Goal: Register for event/course

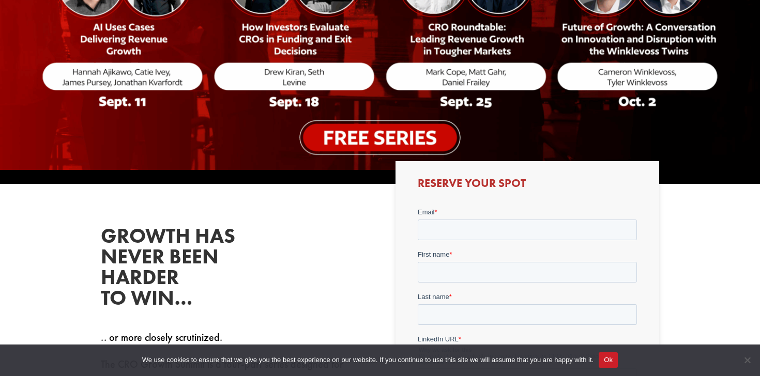
scroll to position [291, 0]
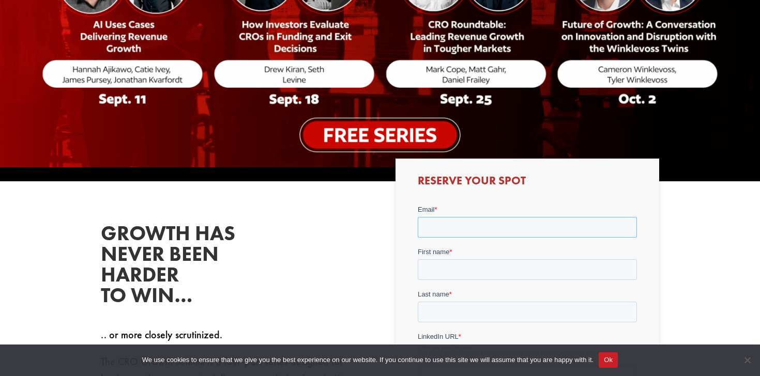
click at [438, 226] on input "Email *" at bounding box center [526, 227] width 219 height 21
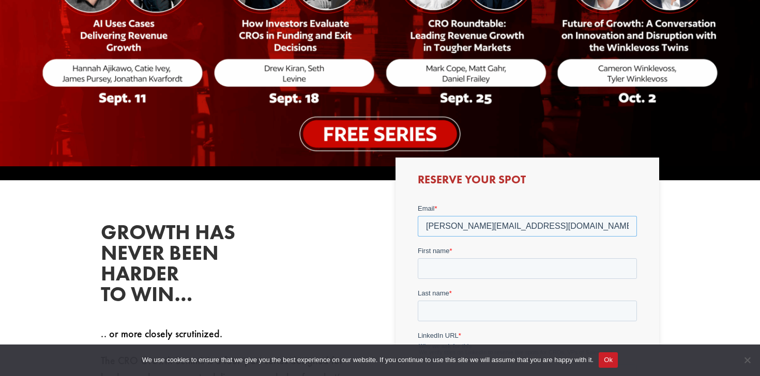
type input "[PERSON_NAME][EMAIL_ADDRESS][DOMAIN_NAME]"
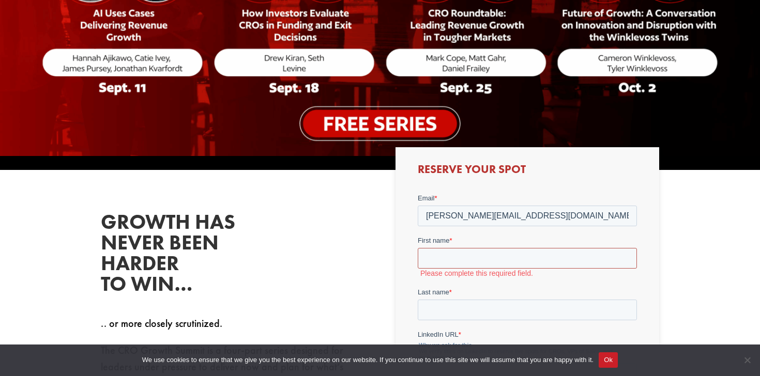
click at [440, 254] on input "First name *" at bounding box center [526, 258] width 219 height 21
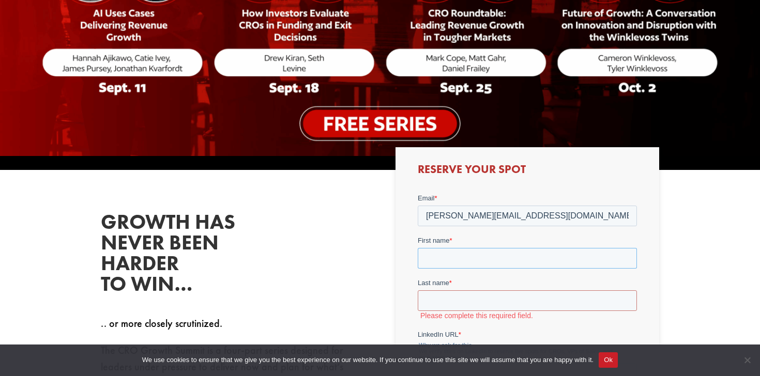
type input "[PERSON_NAME]"
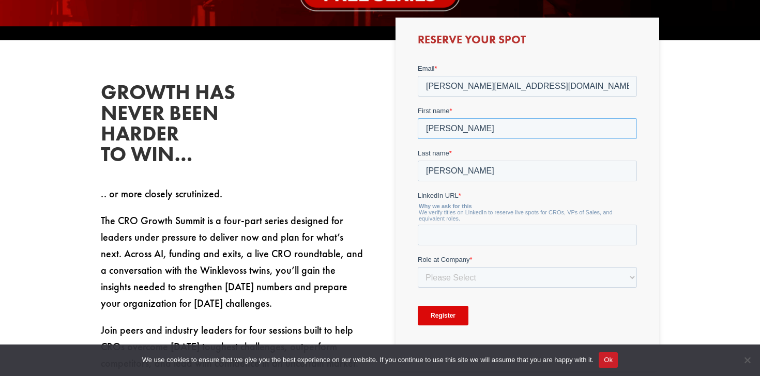
scroll to position [429, 0]
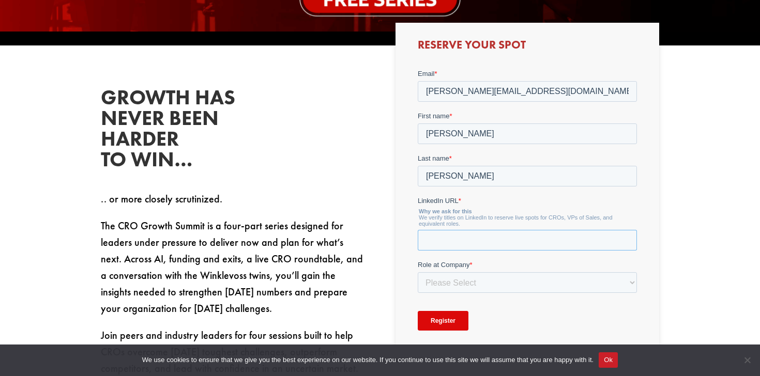
click at [450, 237] on input "LinkedIn URL *" at bounding box center [526, 240] width 219 height 21
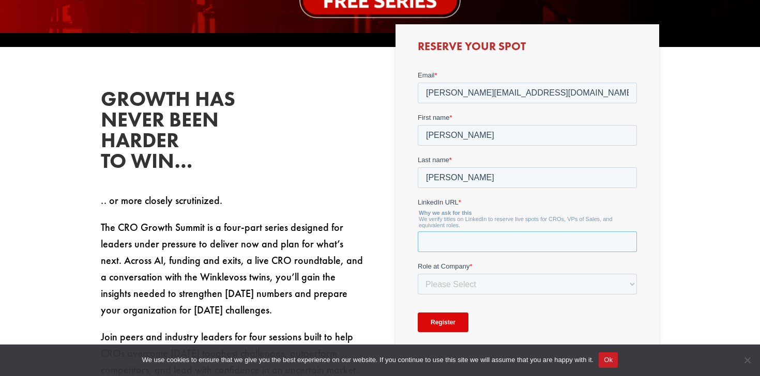
paste input "[URL][DOMAIN_NAME][PERSON_NAME]"
type input "[URL][DOMAIN_NAME][PERSON_NAME]"
click at [457, 278] on select "Please Select C-Level (CRO, CSO, etc) Senior Leadership (VP of Sales, VP of Ena…" at bounding box center [526, 284] width 219 height 21
select select "C-Level (CRO, CSO, etc)"
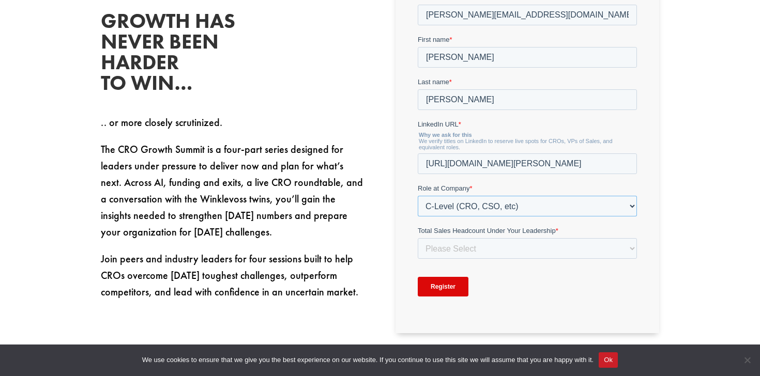
scroll to position [505, 0]
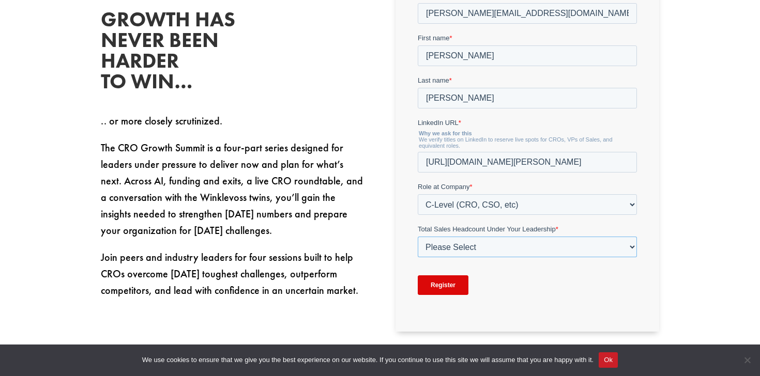
click at [462, 248] on select "Please Select Just Me 1-9 [PHONE_NUMBER] [PHONE_NUMBER]+" at bounding box center [526, 247] width 219 height 21
select select "20-49"
click at [449, 289] on input "Register" at bounding box center [442, 286] width 51 height 20
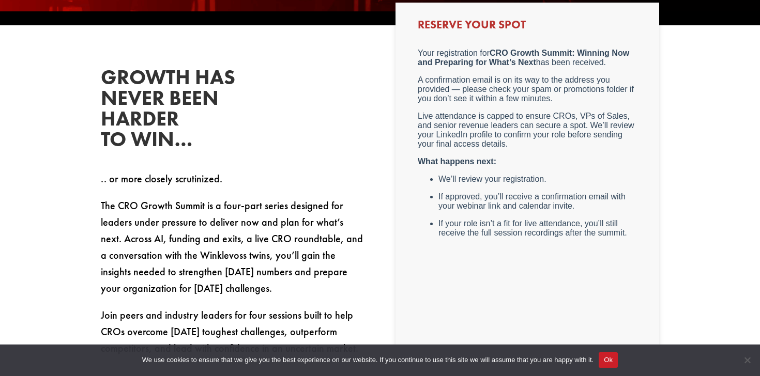
scroll to position [460, 0]
